Goal: Information Seeking & Learning: Understand process/instructions

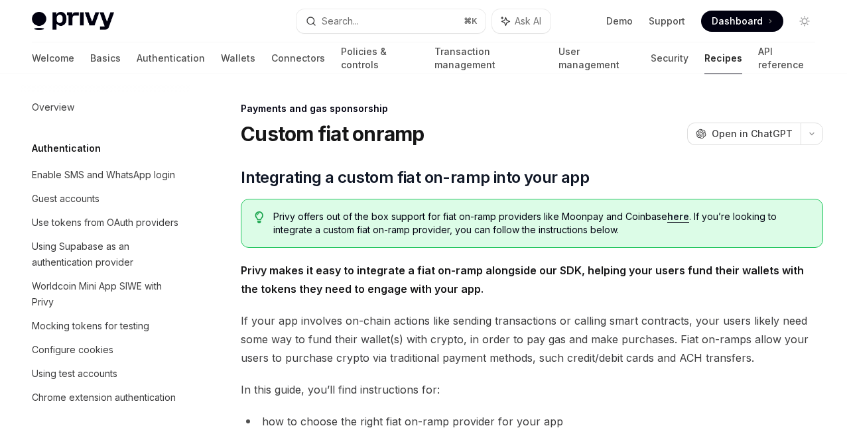
scroll to position [1031, 0]
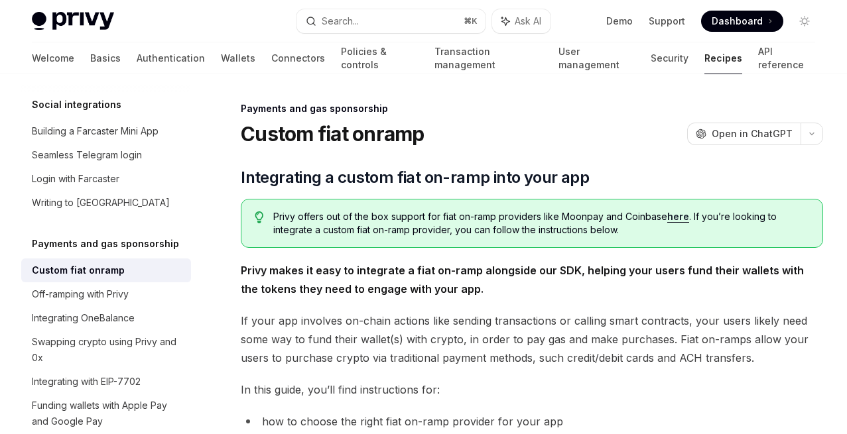
click at [673, 214] on link "here" at bounding box center [678, 217] width 22 height 12
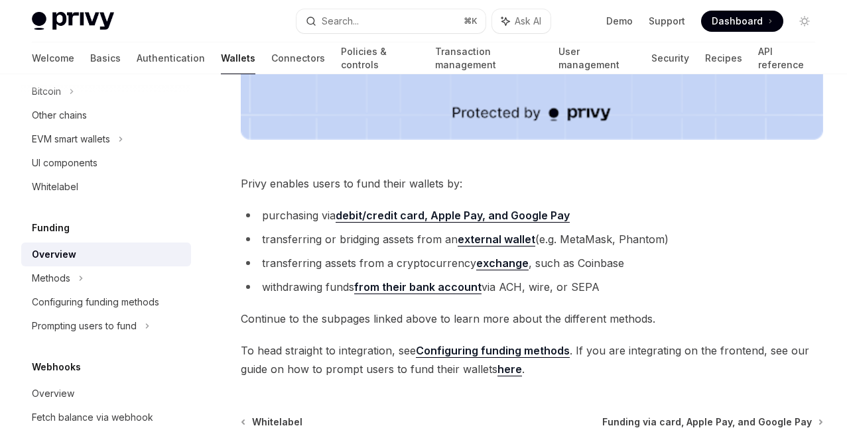
scroll to position [564, 0]
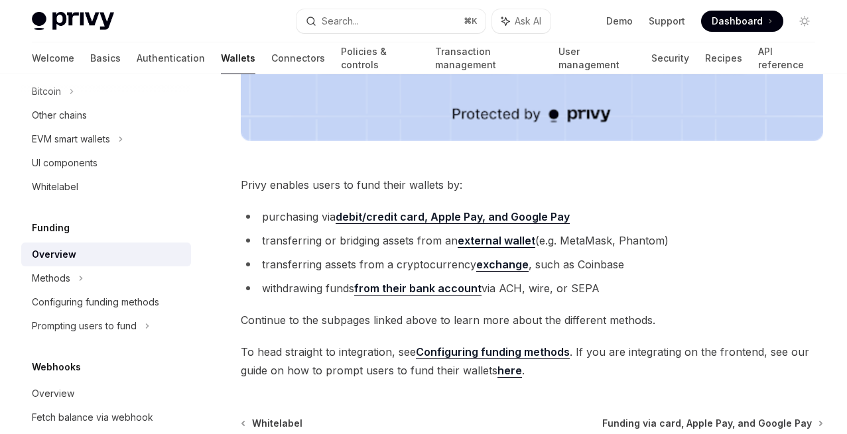
click at [482, 354] on link "Configuring funding methods" at bounding box center [493, 352] width 154 height 14
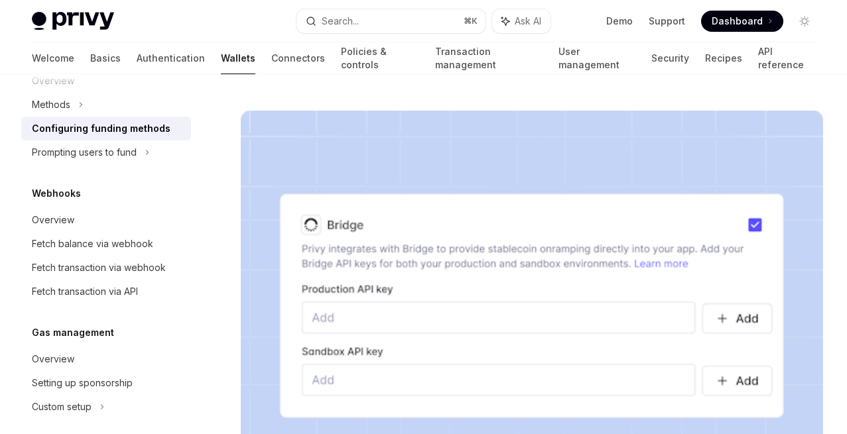
scroll to position [580, 0]
click at [111, 241] on div "Fetch balance via webhook" at bounding box center [92, 243] width 121 height 16
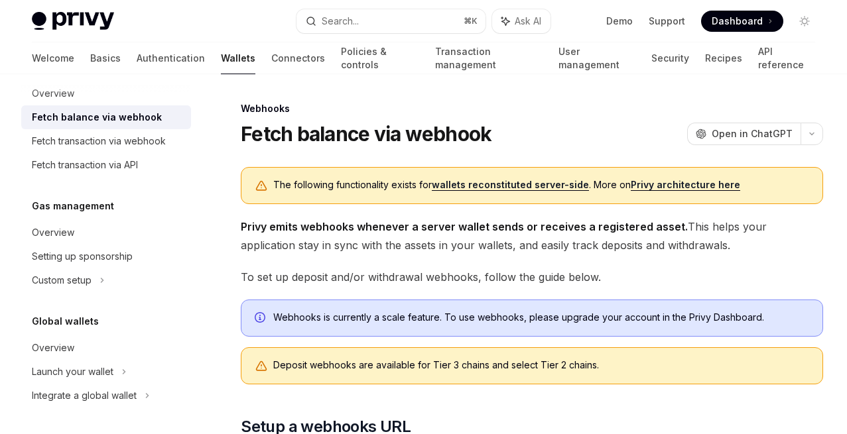
scroll to position [705, 0]
click at [86, 373] on div "Launch your wallet" at bounding box center [73, 372] width 82 height 16
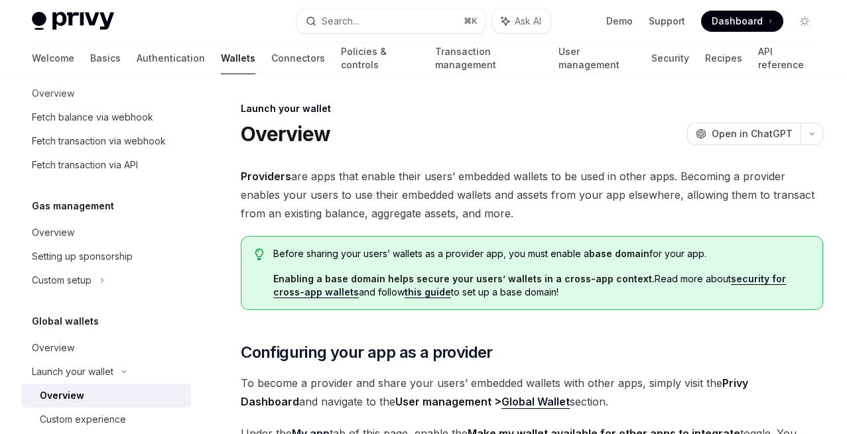
click at [312, 220] on span "Providers are apps that enable their users’ embedded wallets to be used in othe…" at bounding box center [532, 195] width 582 height 56
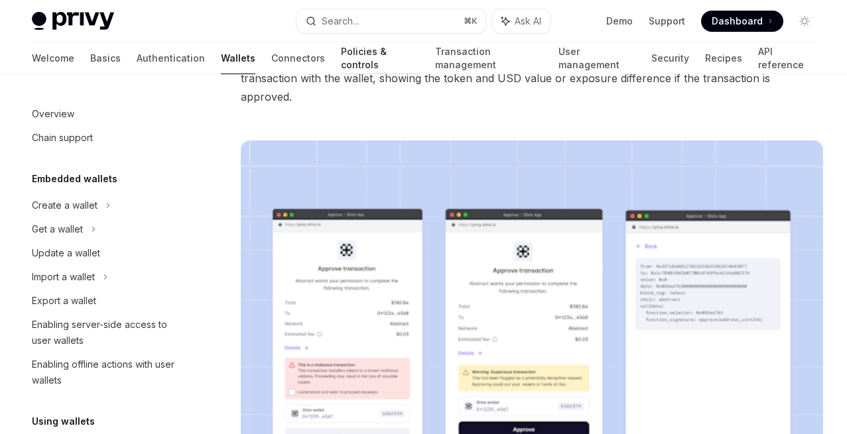
click at [341, 59] on link "Policies & controls" at bounding box center [380, 58] width 78 height 32
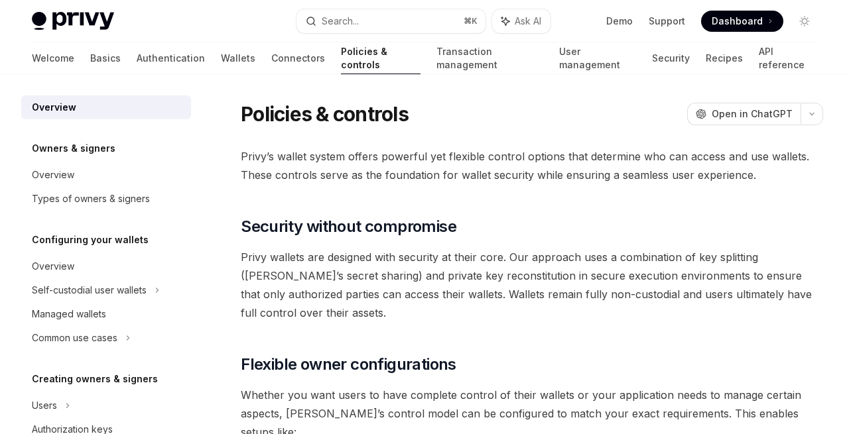
click at [353, 177] on span "Privy’s wallet system offers powerful yet flexible control options that determi…" at bounding box center [532, 165] width 582 height 37
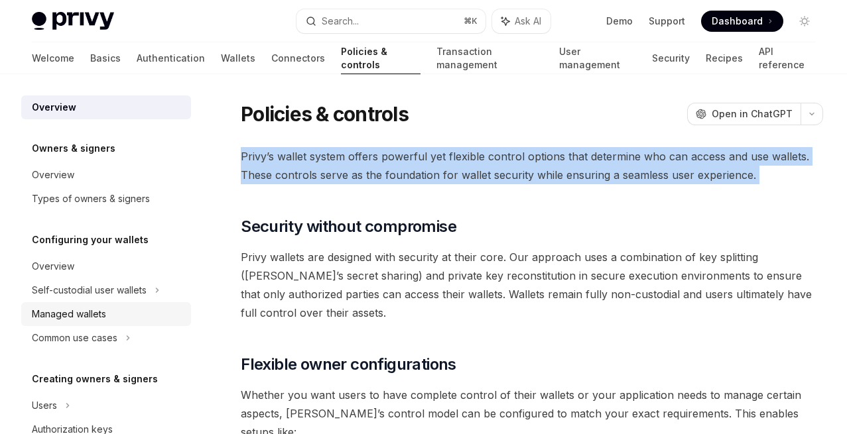
scroll to position [27, 0]
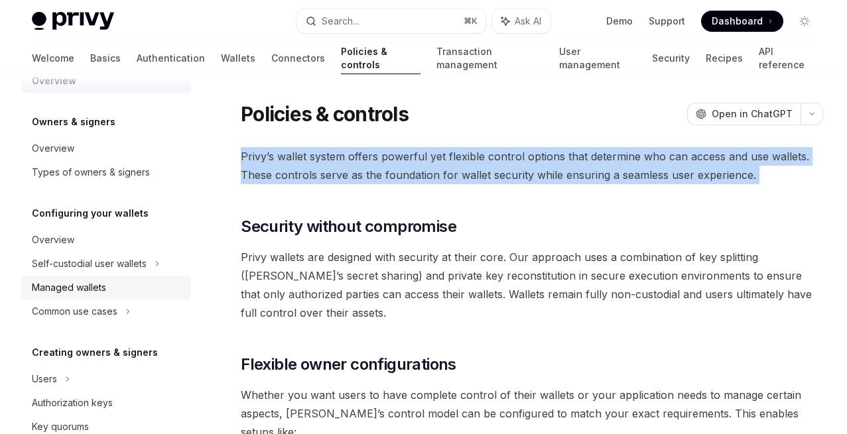
click at [117, 296] on link "Managed wallets" at bounding box center [106, 288] width 170 height 24
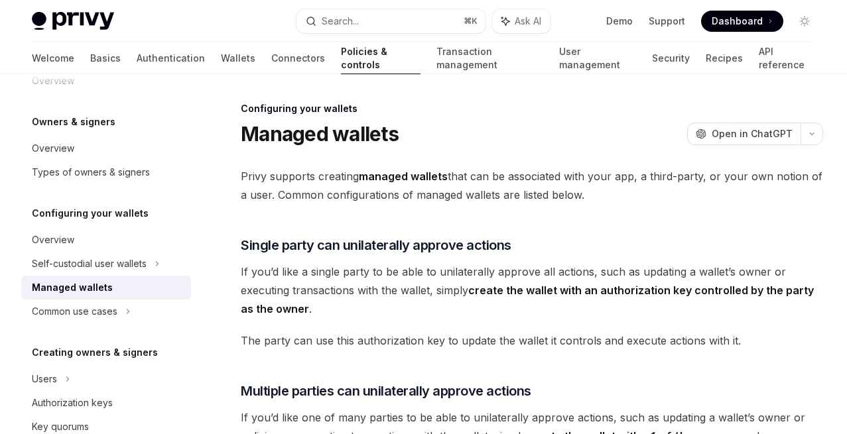
click at [127, 263] on div "Self-custodial user wallets" at bounding box center [89, 264] width 115 height 16
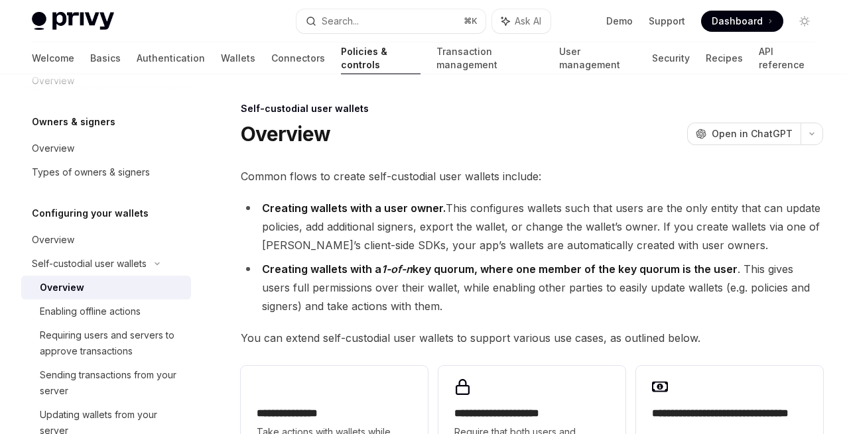
click at [373, 290] on li "Creating wallets with a 1-of-n key quorum, where one member of the key quorum i…" at bounding box center [532, 288] width 582 height 56
click at [374, 292] on li "Creating wallets with a 1-of-n key quorum, where one member of the key quorum i…" at bounding box center [532, 288] width 582 height 56
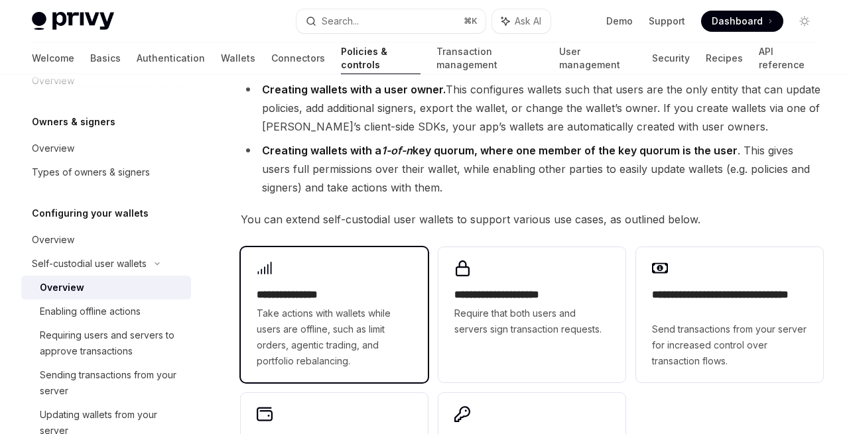
scroll to position [119, 0]
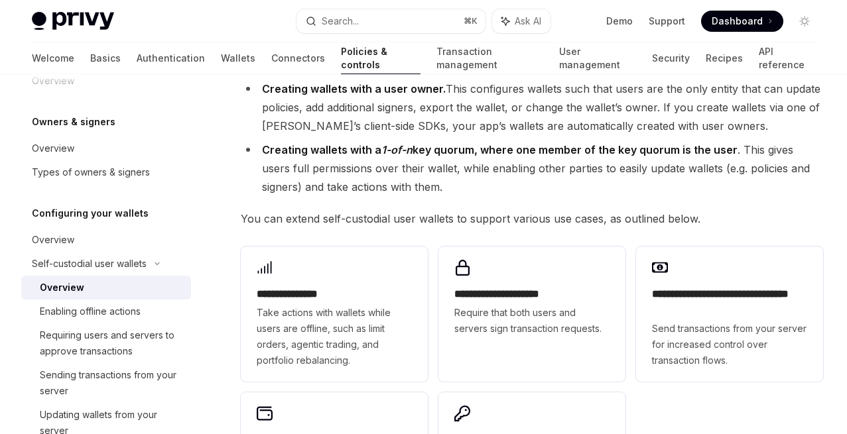
click at [438, 279] on div "**********" at bounding box center [532, 395] width 582 height 308
click at [434, 286] on div "**********" at bounding box center [532, 395] width 582 height 308
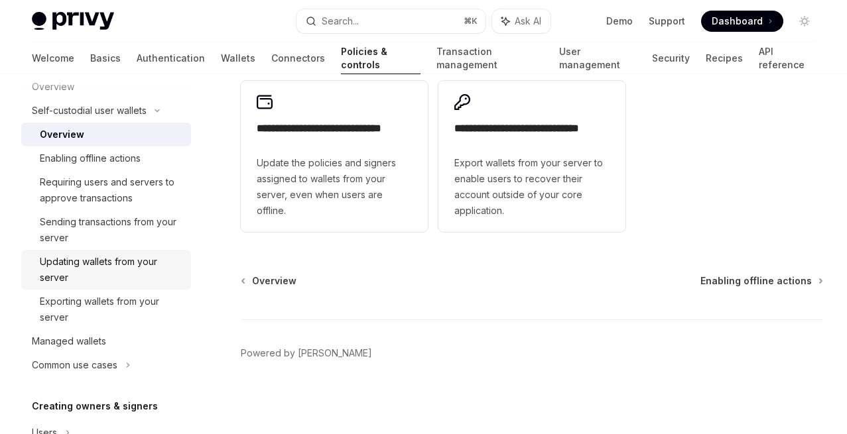
scroll to position [204, 0]
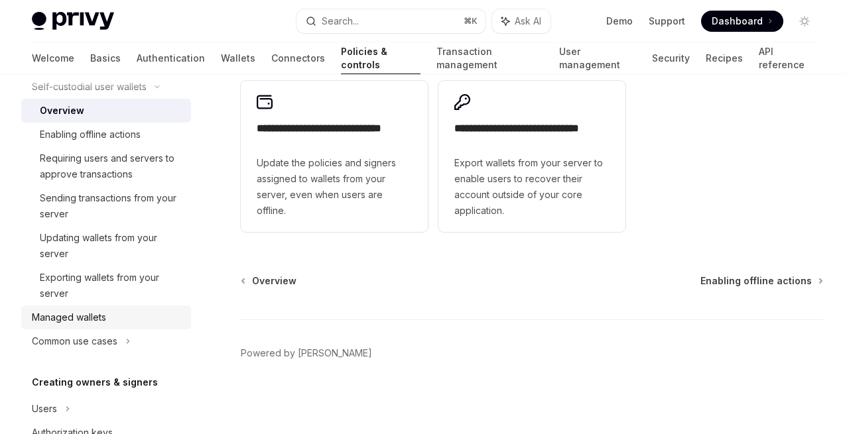
click at [79, 312] on div "Managed wallets" at bounding box center [69, 318] width 74 height 16
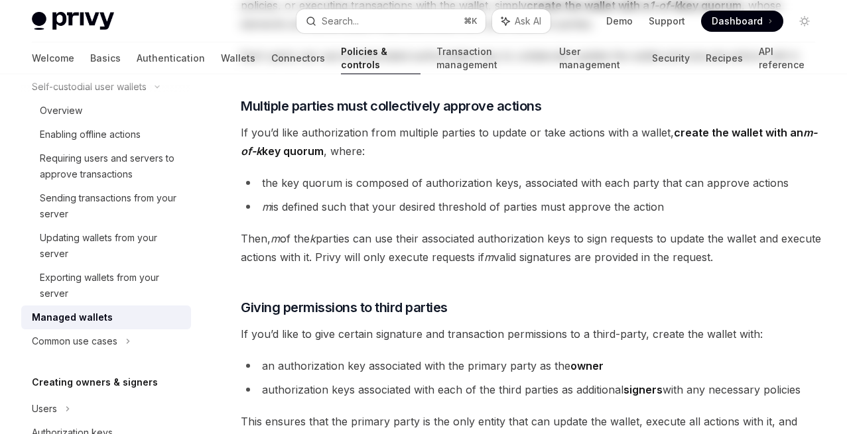
type textarea "*"
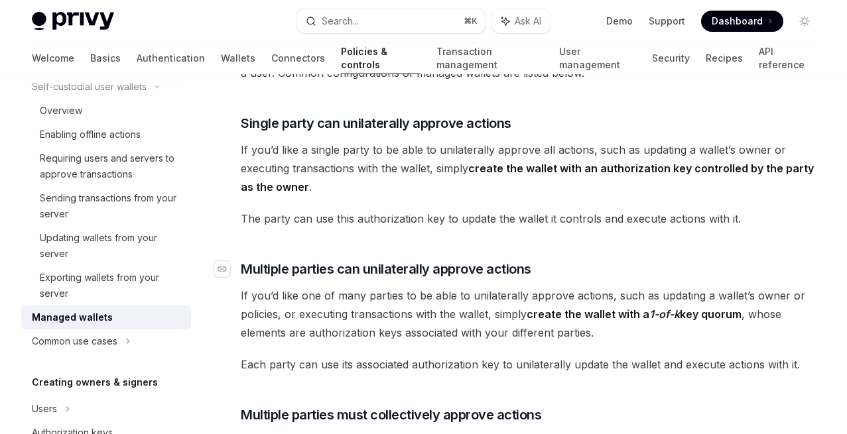
scroll to position [123, 0]
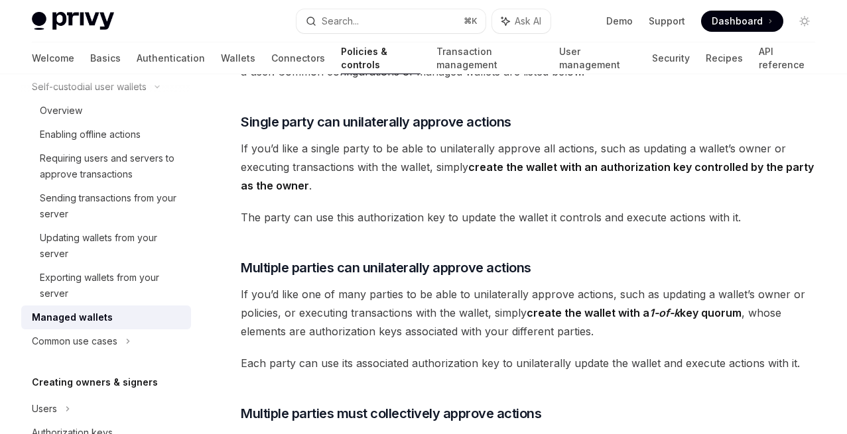
click at [492, 340] on span "If you’d like one of many parties to be able to unilaterally approve actions, s…" at bounding box center [532, 313] width 582 height 56
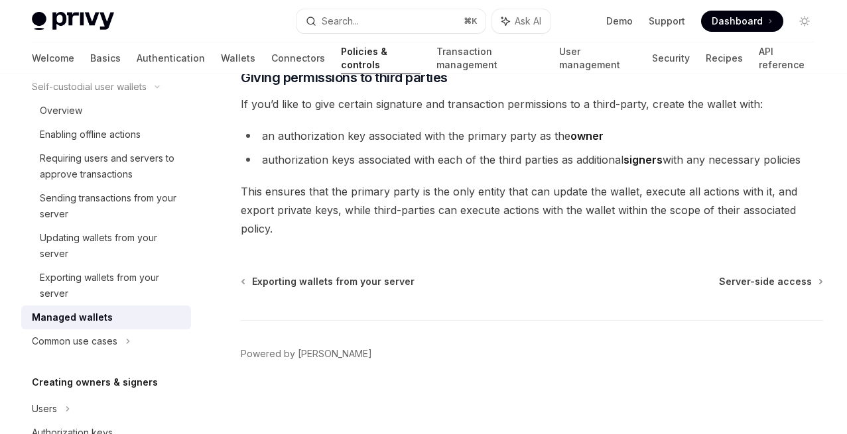
scroll to position [662, 0]
